Goal: Task Accomplishment & Management: Manage account settings

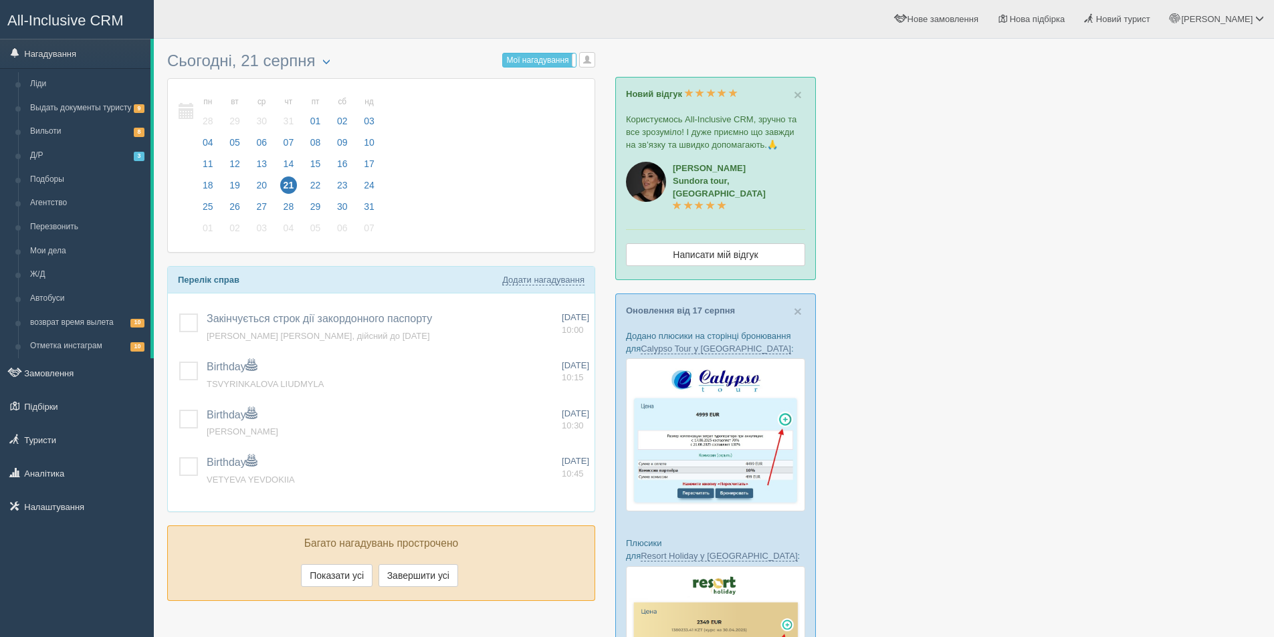
click at [896, 242] on div at bounding box center [714, 553] width 1094 height 1017
click at [1151, 20] on span "Новий турист" at bounding box center [1123, 19] width 54 height 10
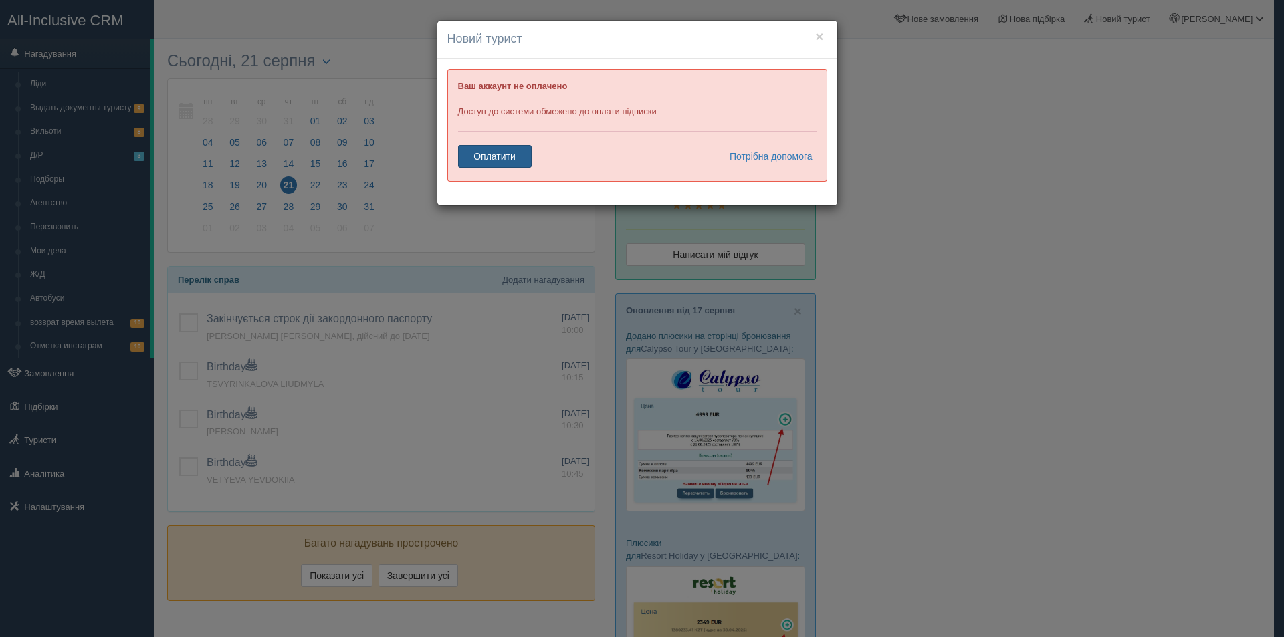
click at [490, 163] on link "Оплатити" at bounding box center [495, 156] width 74 height 23
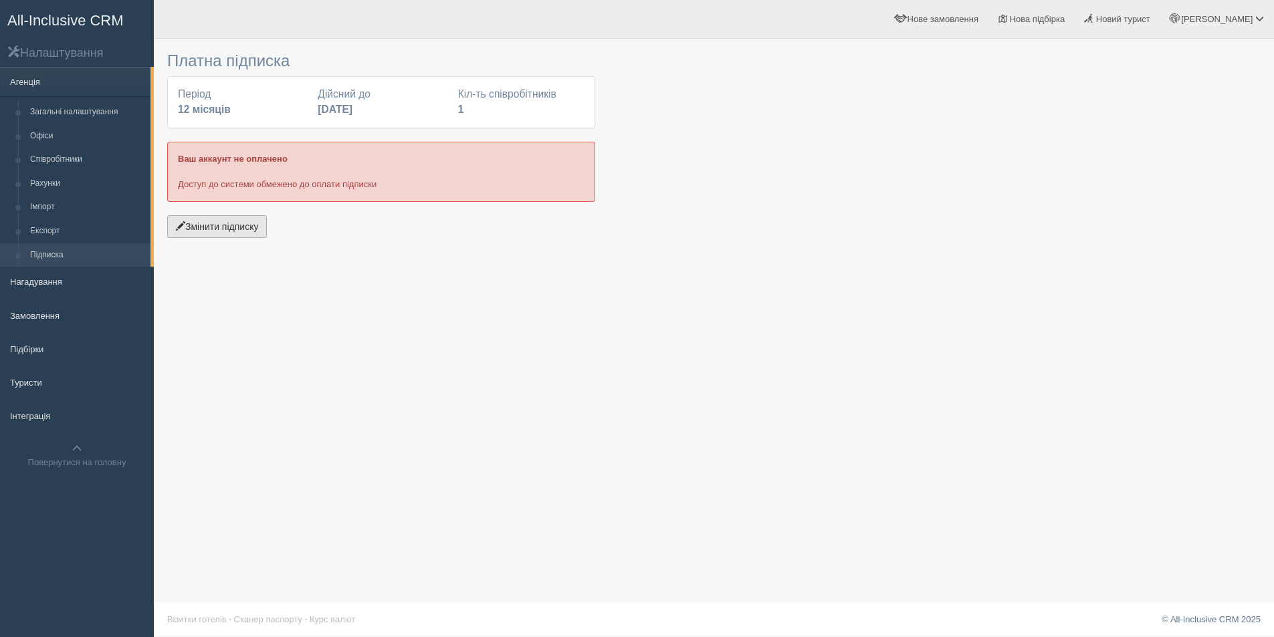
click at [207, 228] on button "Змінити підписку" at bounding box center [217, 226] width 100 height 23
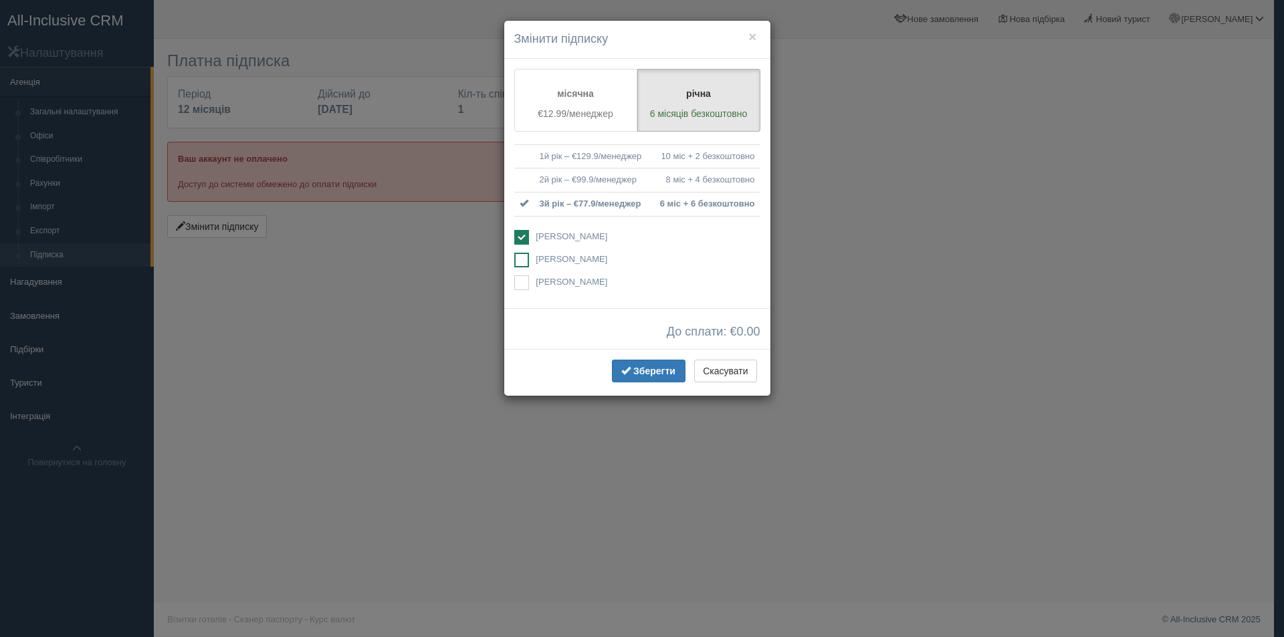
click at [540, 265] on span "[PERSON_NAME]" at bounding box center [634, 259] width 197 height 13
checkbox input "true"
click at [531, 235] on label "Алла Музиченко Доступ буде обмежено" at bounding box center [637, 238] width 246 height 16
checkbox input "false"
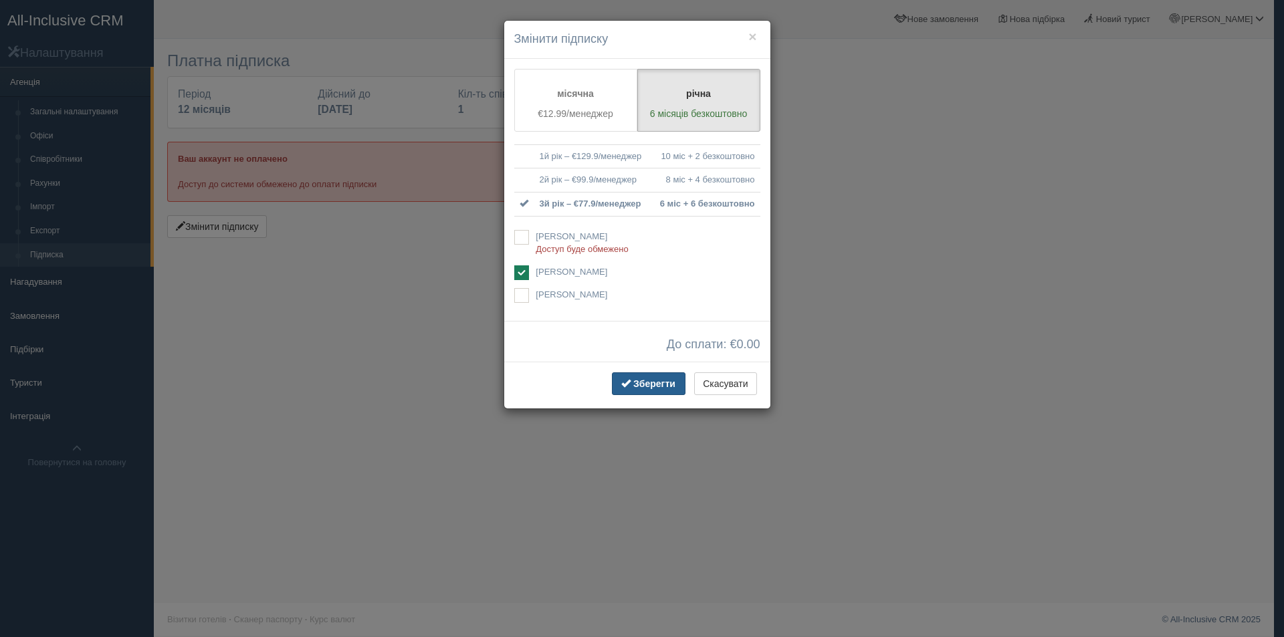
click at [643, 384] on span "Зберегти" at bounding box center [654, 384] width 42 height 11
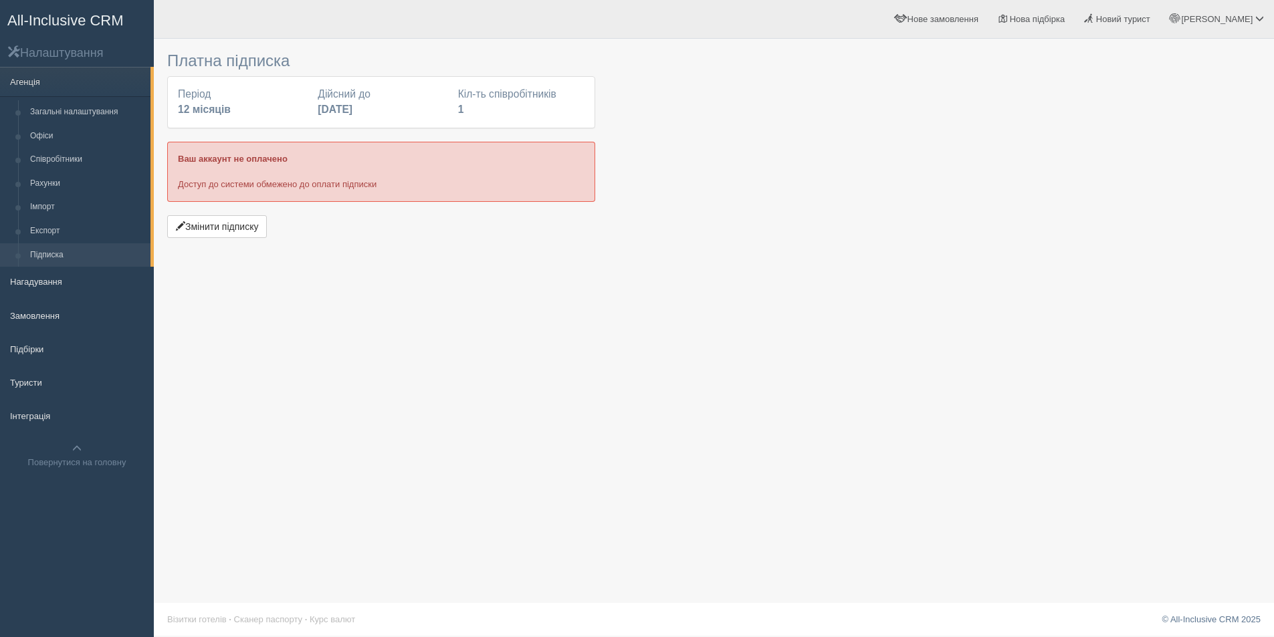
click at [31, 24] on span "All-Inclusive CRM" at bounding box center [65, 20] width 116 height 17
